Goal: Task Accomplishment & Management: Manage account settings

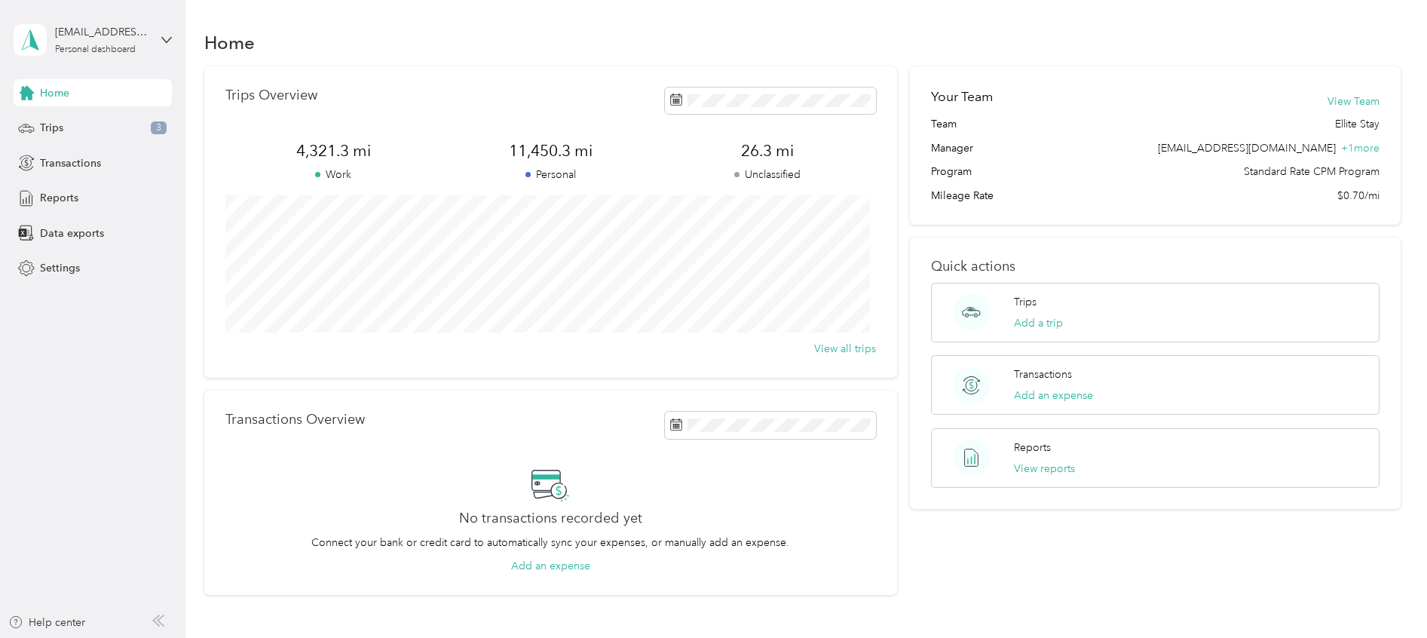
click at [1390, 443] on div "Quick actions Trips Add a trip Transactions Add an expense Reports View reports" at bounding box center [1155, 372] width 491 height 271
drag, startPoint x: 1390, startPoint y: 443, endPoint x: 1161, endPoint y: 412, distance: 231.3
drag, startPoint x: 1161, startPoint y: 412, endPoint x: 86, endPoint y: 140, distance: 1108.6
click at [86, 140] on div "Trips 3" at bounding box center [93, 128] width 158 height 27
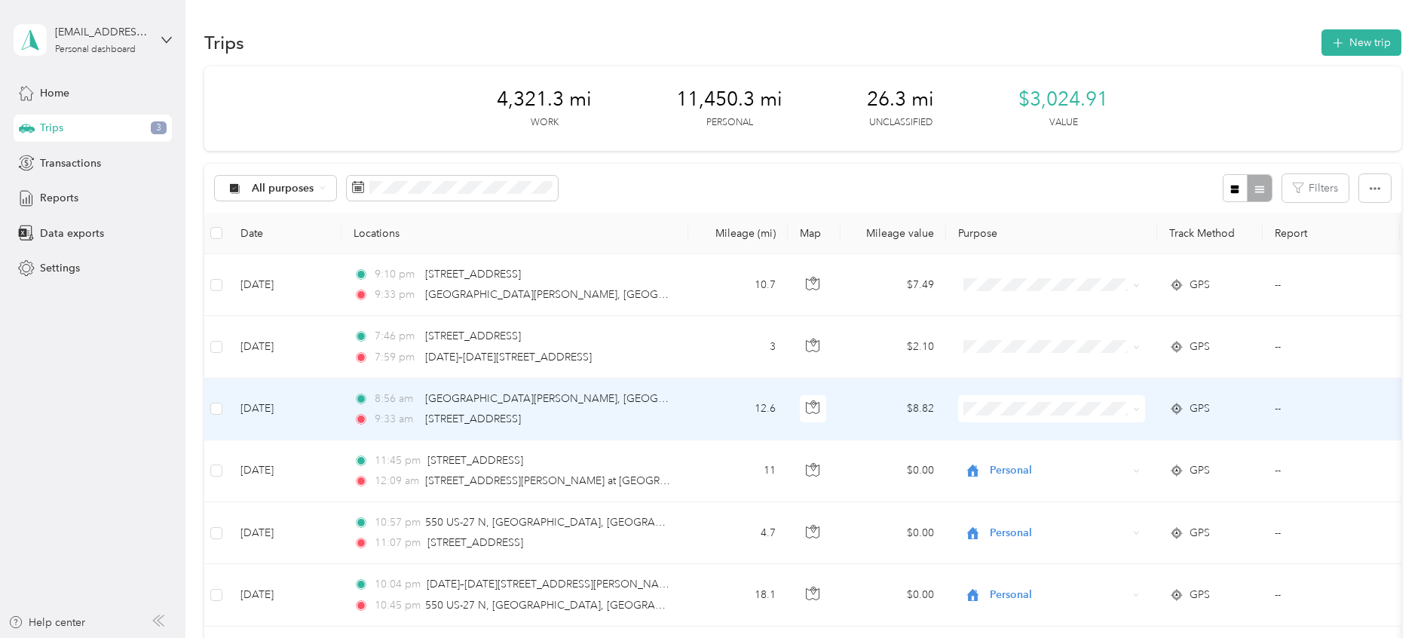
click at [1042, 465] on li "Personal" at bounding box center [1051, 455] width 187 height 26
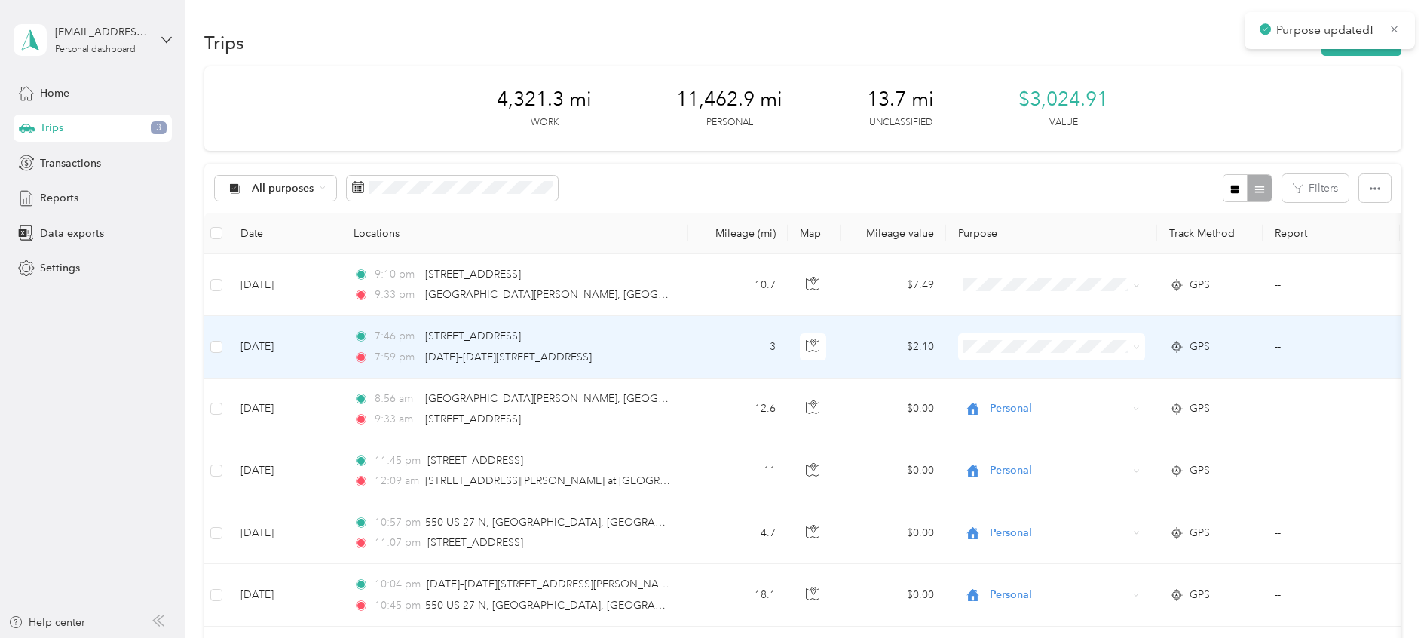
click at [1003, 400] on span "Personal" at bounding box center [1064, 393] width 139 height 16
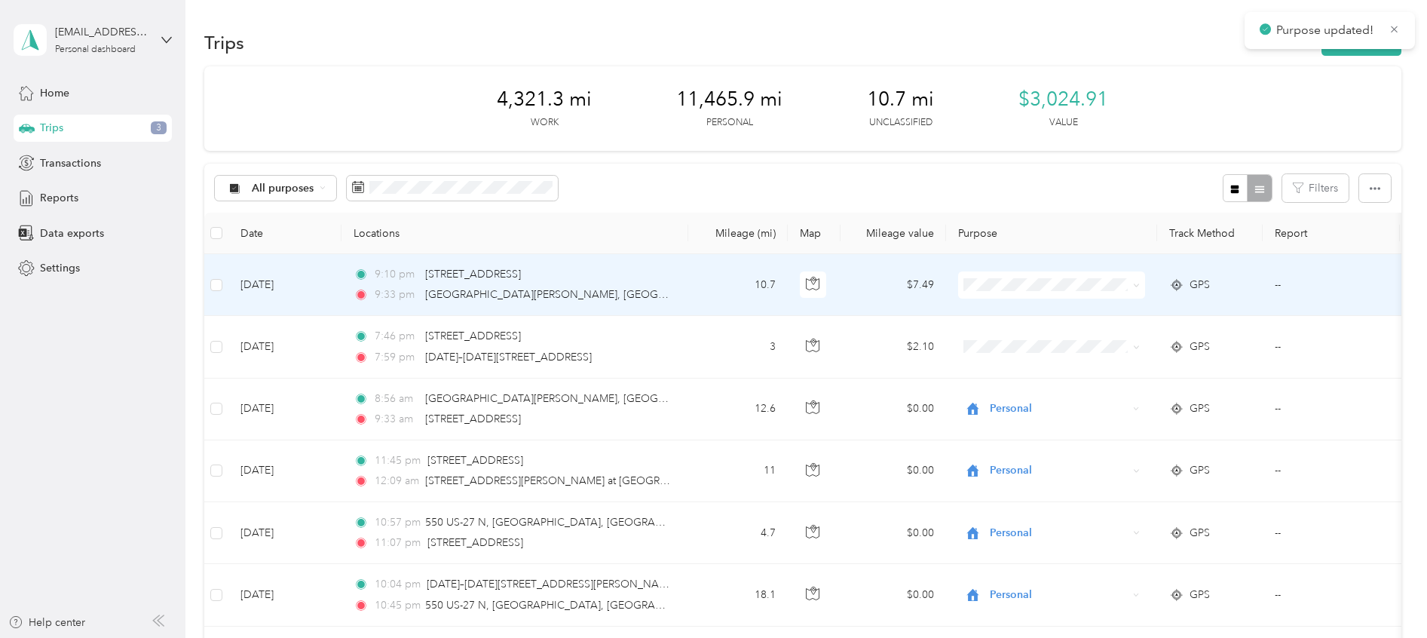
click at [1007, 275] on span at bounding box center [1051, 284] width 187 height 27
click at [1023, 331] on span "Personal" at bounding box center [1064, 333] width 139 height 16
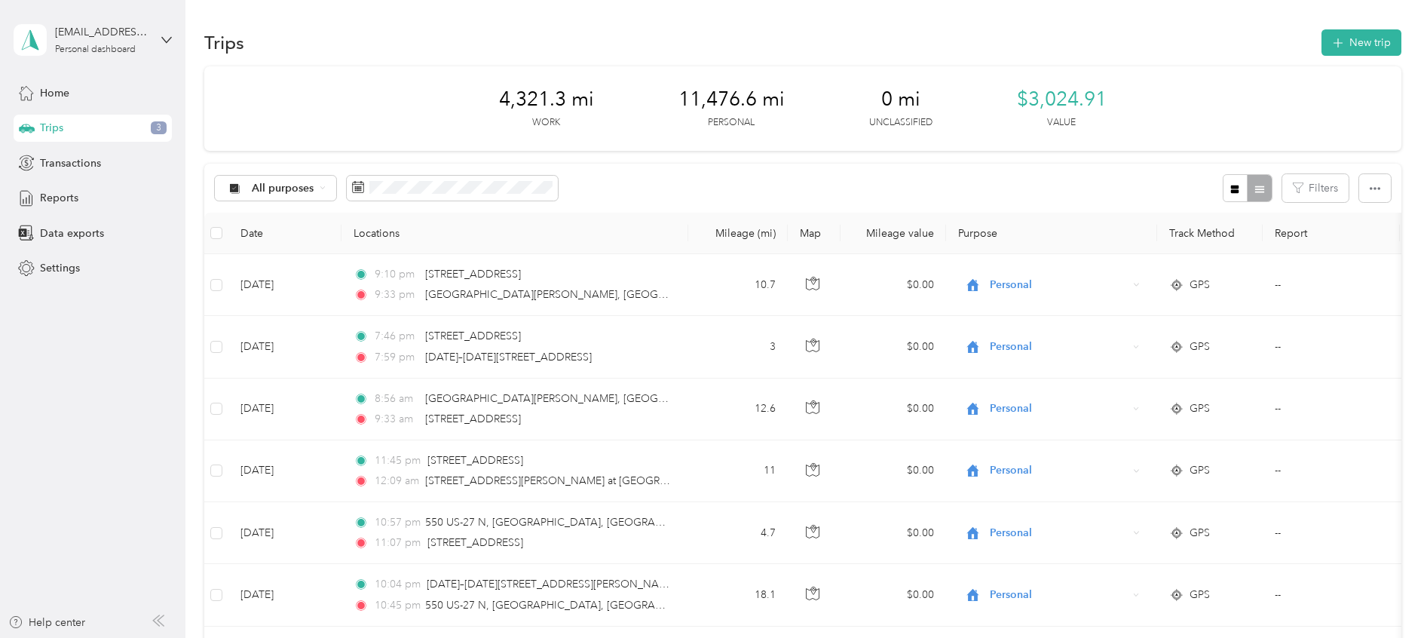
click at [775, 27] on div "Trips New trip" at bounding box center [802, 42] width 1197 height 32
